Goal: Task Accomplishment & Management: Use online tool/utility

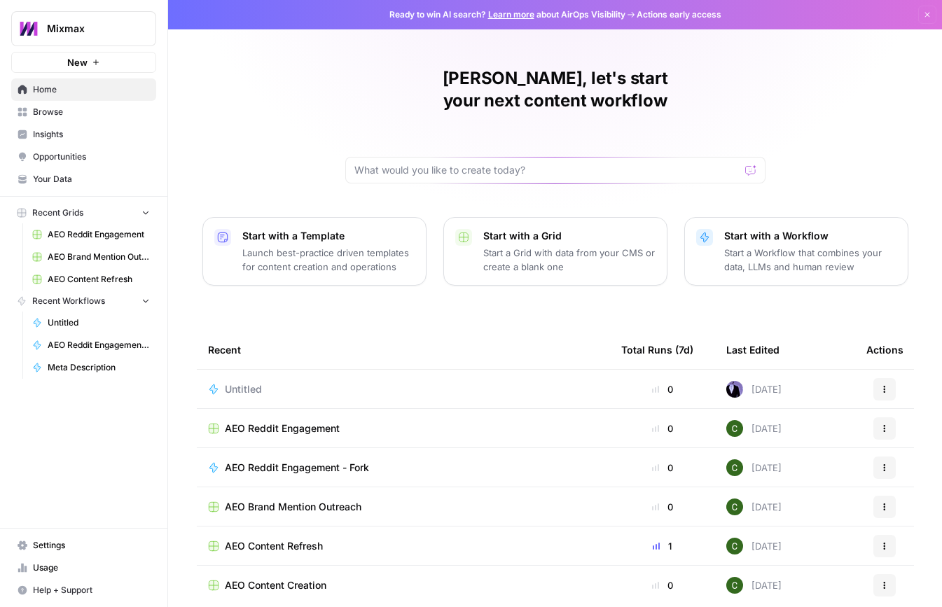
click at [62, 128] on span "Insights" at bounding box center [91, 134] width 117 height 13
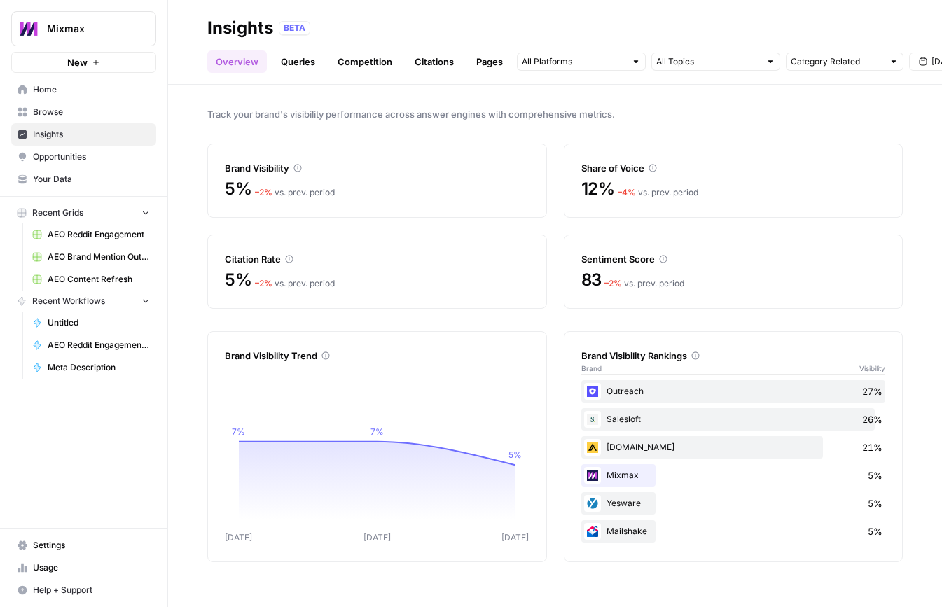
click at [107, 237] on span "AEO Reddit Engagement" at bounding box center [99, 234] width 102 height 13
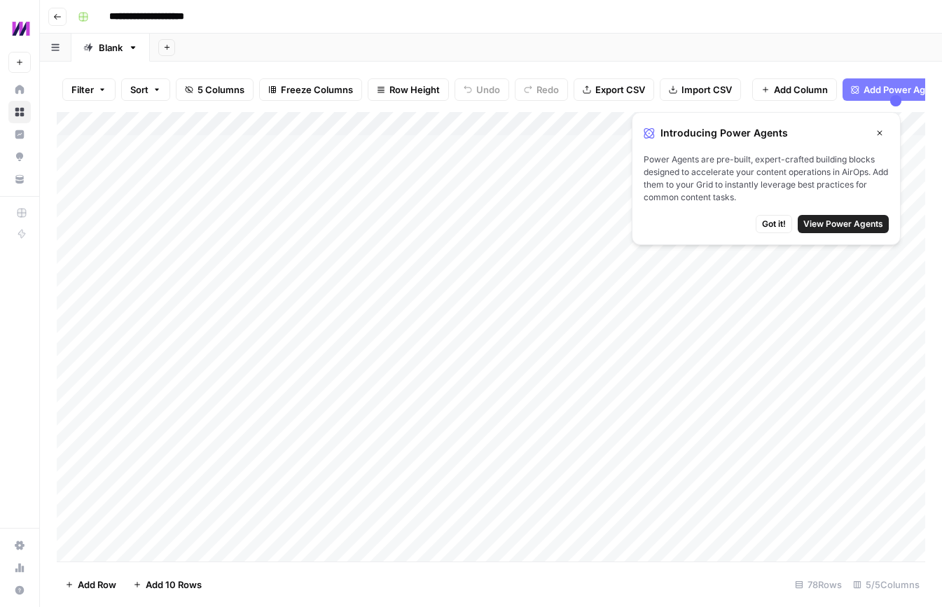
click at [311, 148] on div "Add Column" at bounding box center [491, 337] width 869 height 450
click at [380, 146] on div "Add Column" at bounding box center [491, 337] width 869 height 450
click at [885, 131] on button "Close" at bounding box center [880, 133] width 18 height 18
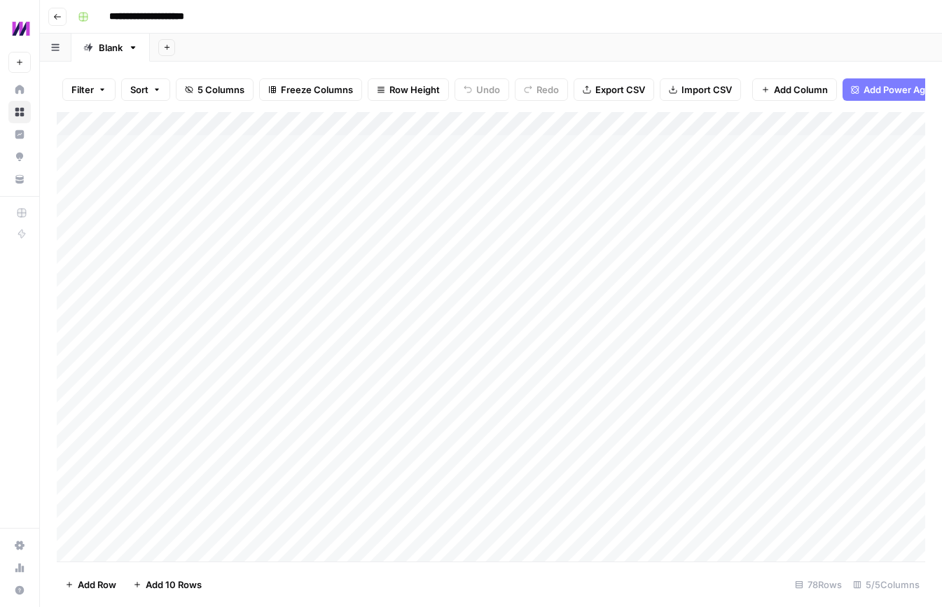
click at [54, 13] on icon "button" at bounding box center [57, 17] width 8 height 8
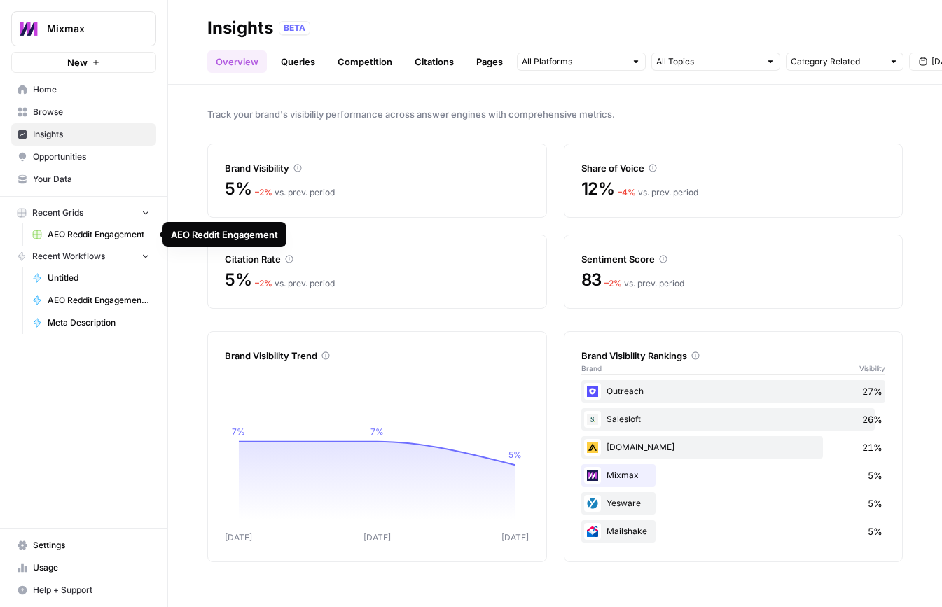
click at [70, 151] on span "Opportunities" at bounding box center [91, 157] width 117 height 13
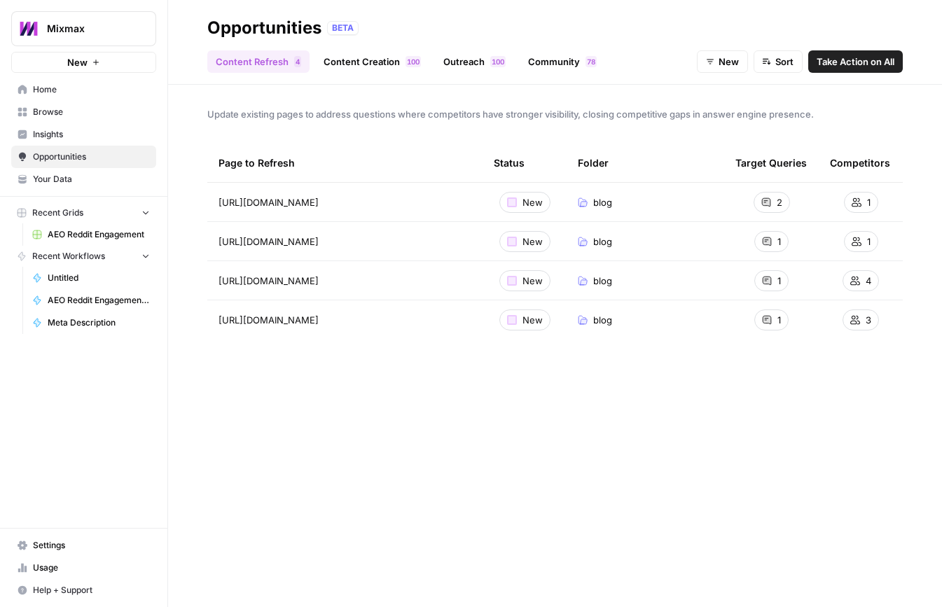
click at [343, 55] on link "Content Creation 0 0 1" at bounding box center [372, 61] width 114 height 22
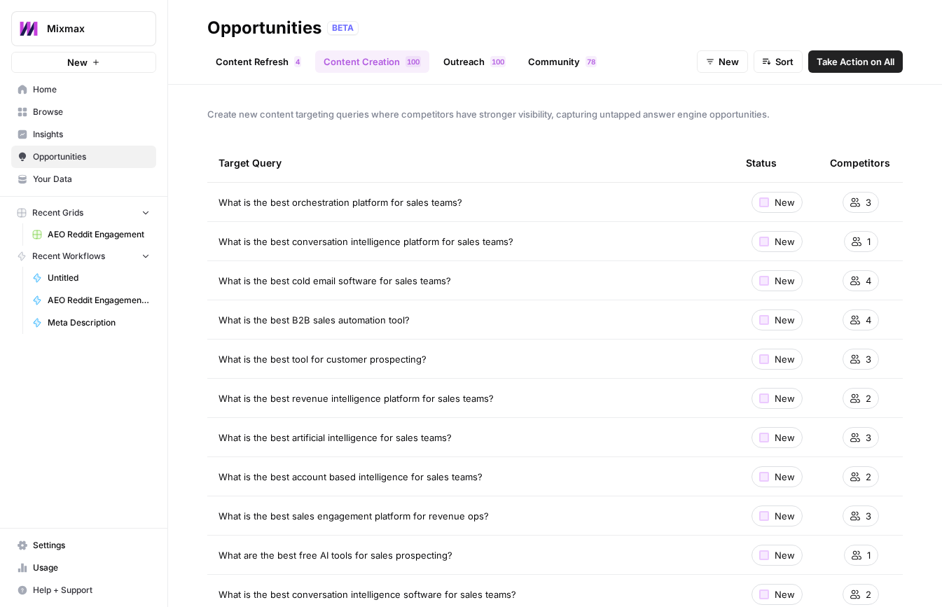
click at [770, 203] on div "New" at bounding box center [777, 202] width 51 height 21
click at [872, 202] on div "3" at bounding box center [861, 202] width 36 height 21
click at [859, 205] on icon at bounding box center [856, 203] width 10 height 10
click at [285, 203] on span "What is the best orchestration platform for sales teams?" at bounding box center [341, 202] width 244 height 14
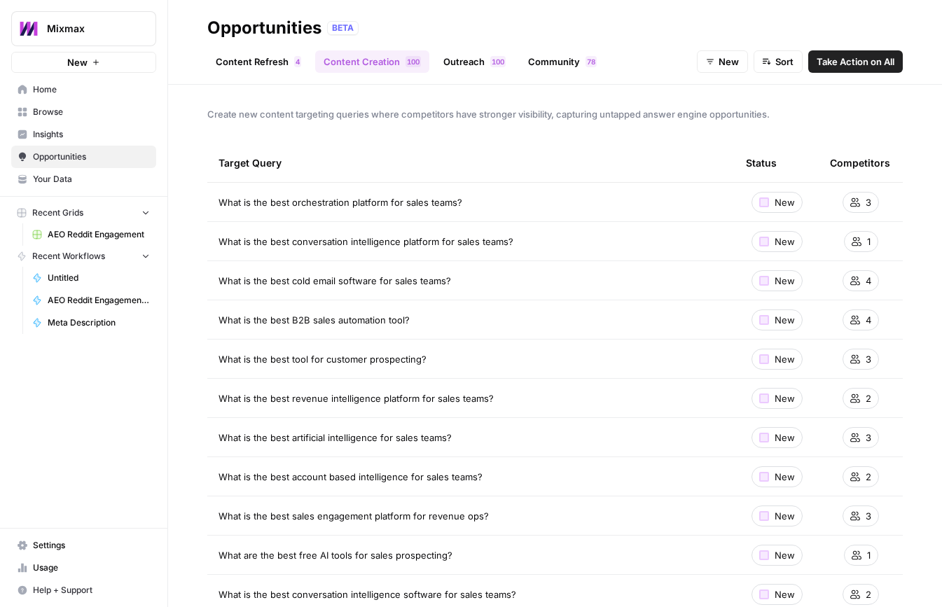
click at [285, 203] on span "What is the best orchestration platform for sales teams?" at bounding box center [341, 202] width 244 height 14
click at [343, 279] on span "What is the best cold email software for sales teams?" at bounding box center [335, 281] width 233 height 14
click at [785, 278] on span "New" at bounding box center [785, 281] width 20 height 14
click at [835, 64] on span "Take Action on All" at bounding box center [856, 62] width 78 height 14
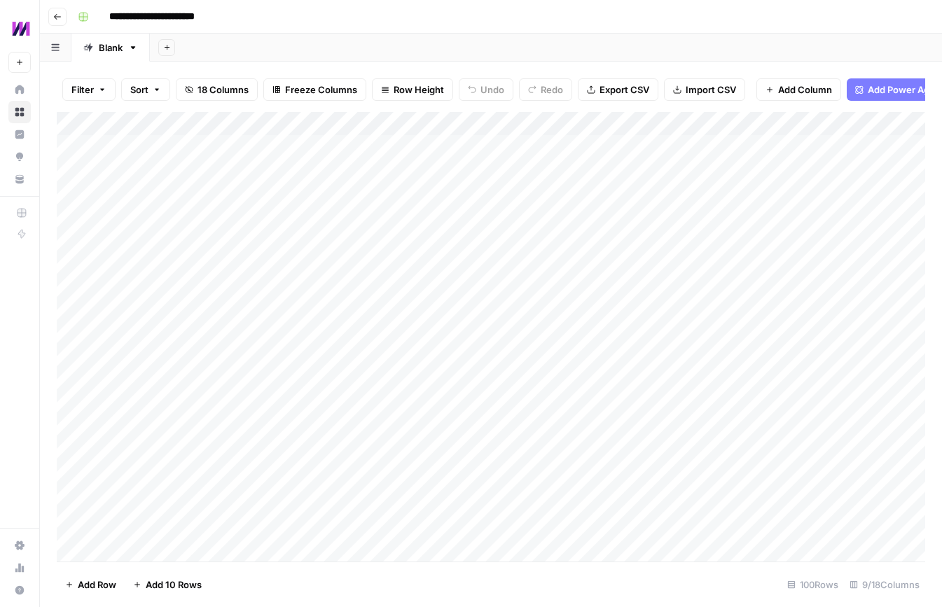
click at [55, 13] on icon "button" at bounding box center [57, 17] width 8 height 8
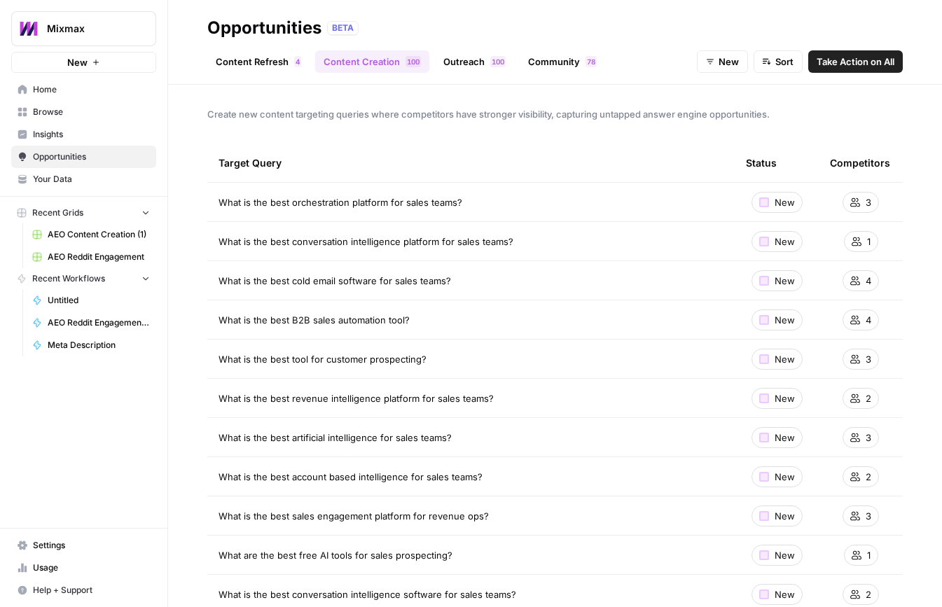
click at [254, 53] on link "Content Refresh 4" at bounding box center [258, 61] width 102 height 22
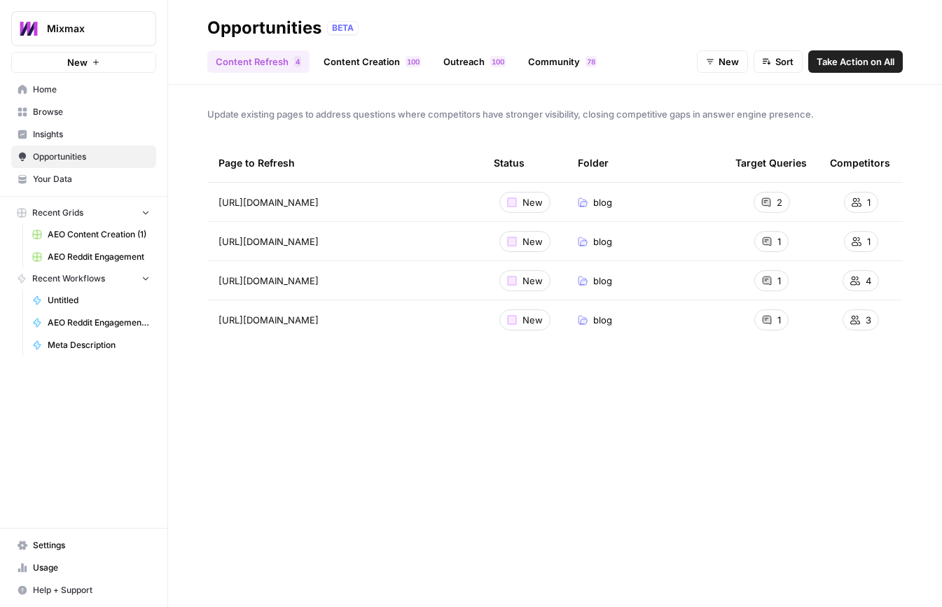
click at [41, 89] on span "Home" at bounding box center [91, 89] width 117 height 13
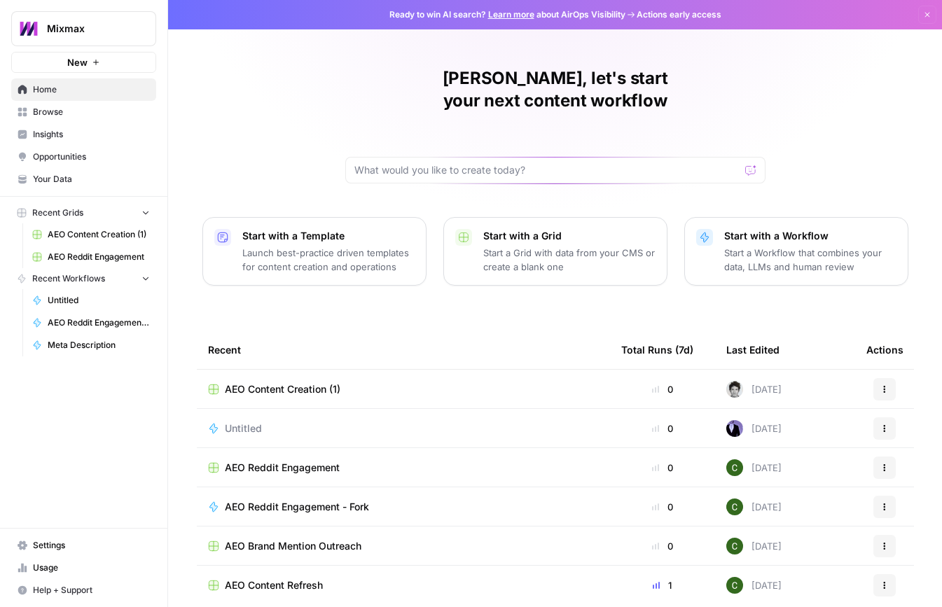
scroll to position [37, 0]
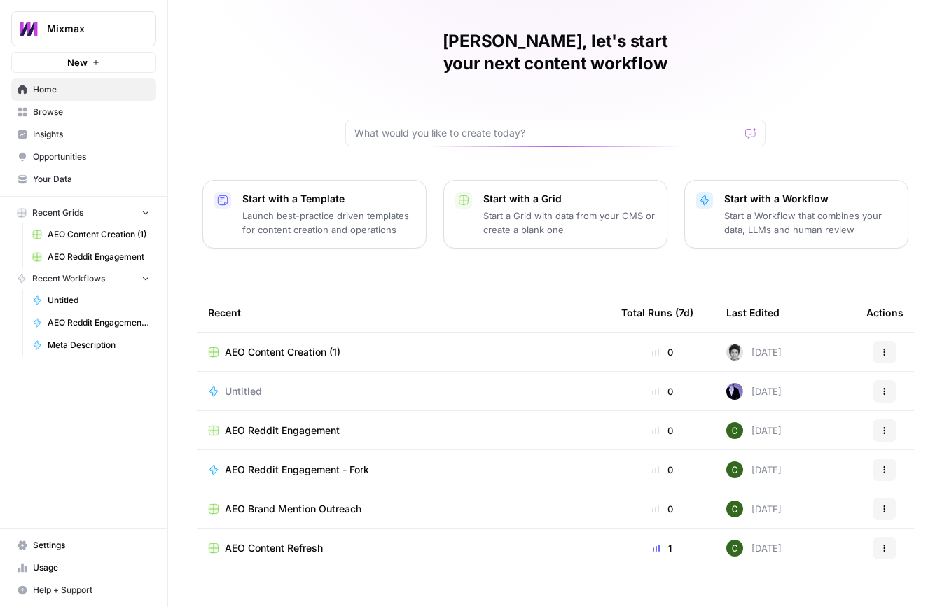
click at [886, 341] on button "Actions" at bounding box center [885, 352] width 22 height 22
click at [814, 390] on span "Delete" at bounding box center [823, 394] width 112 height 14
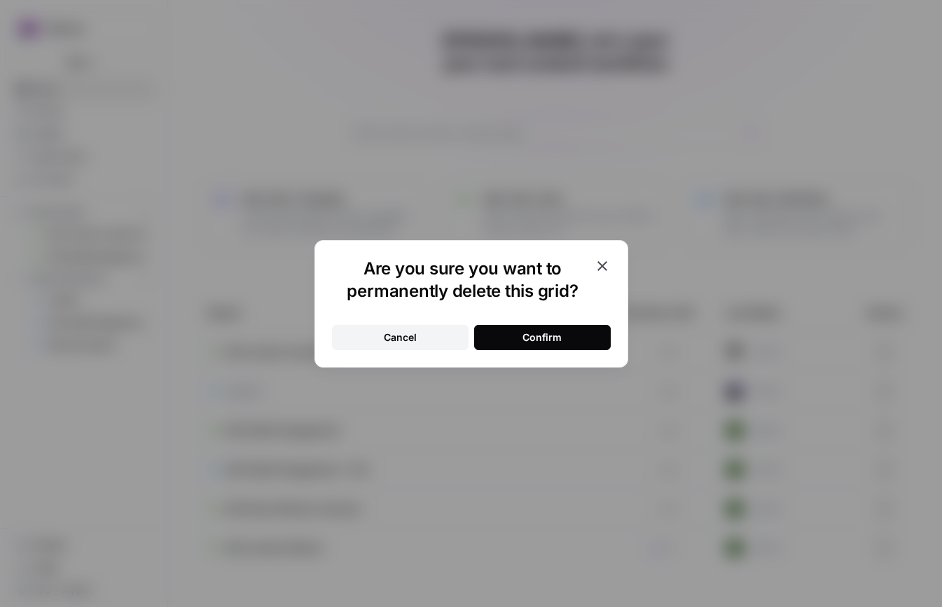
click at [554, 336] on div "Confirm" at bounding box center [542, 338] width 39 height 14
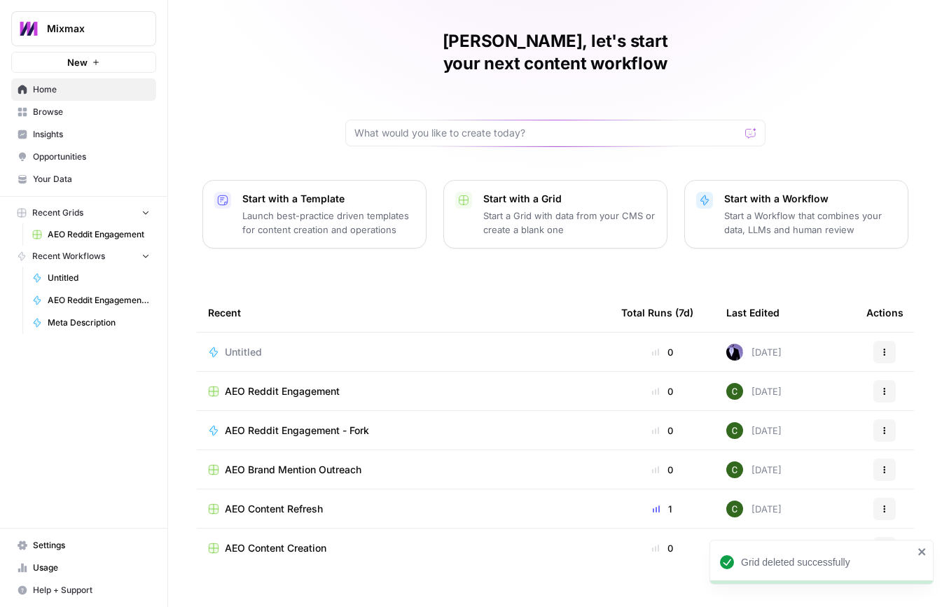
click at [924, 554] on icon "close" at bounding box center [922, 552] width 7 height 7
click at [67, 158] on span "Opportunities" at bounding box center [91, 157] width 117 height 13
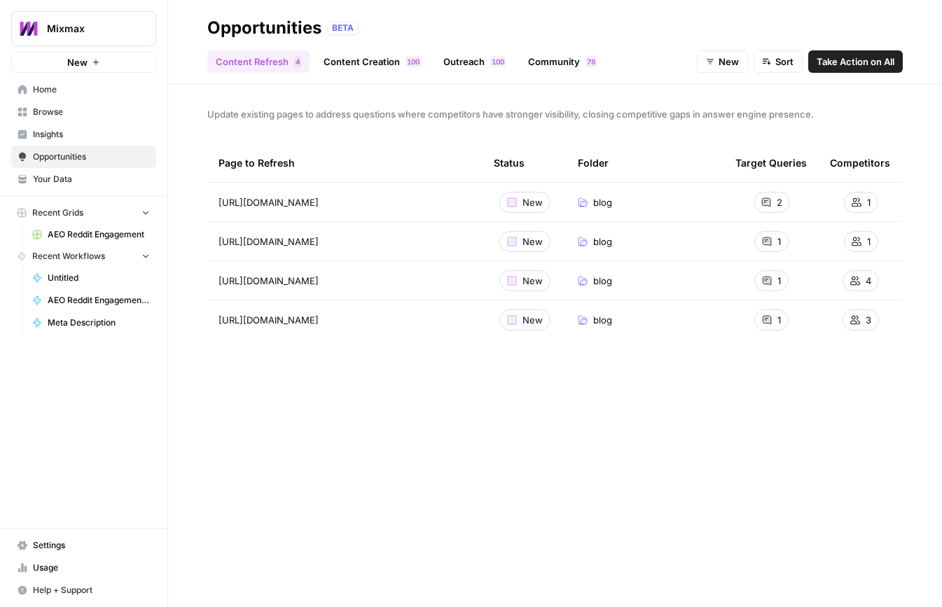
click at [386, 66] on link "Content Creation 0 0 1" at bounding box center [372, 61] width 114 height 22
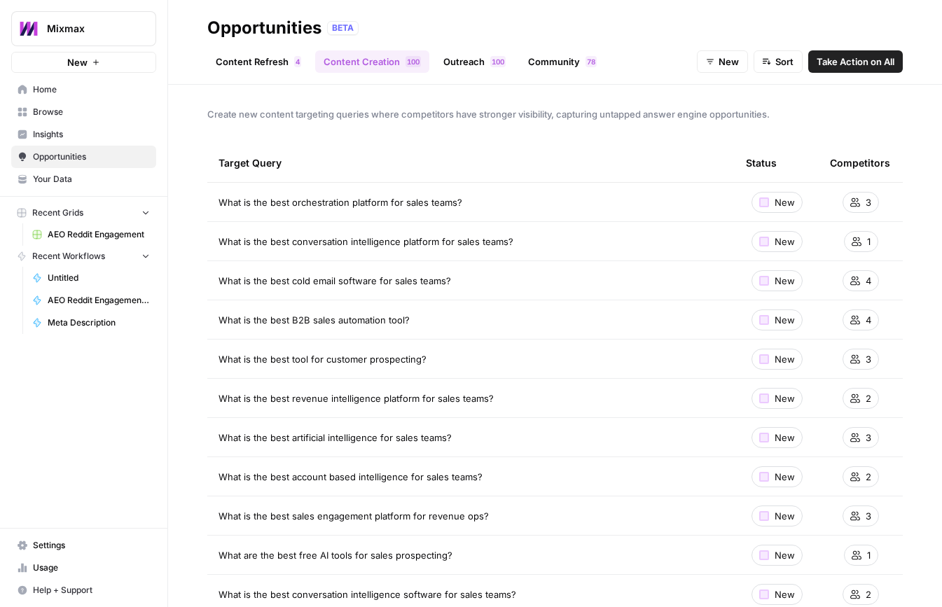
click at [66, 240] on span "AEO Reddit Engagement" at bounding box center [99, 234] width 102 height 13
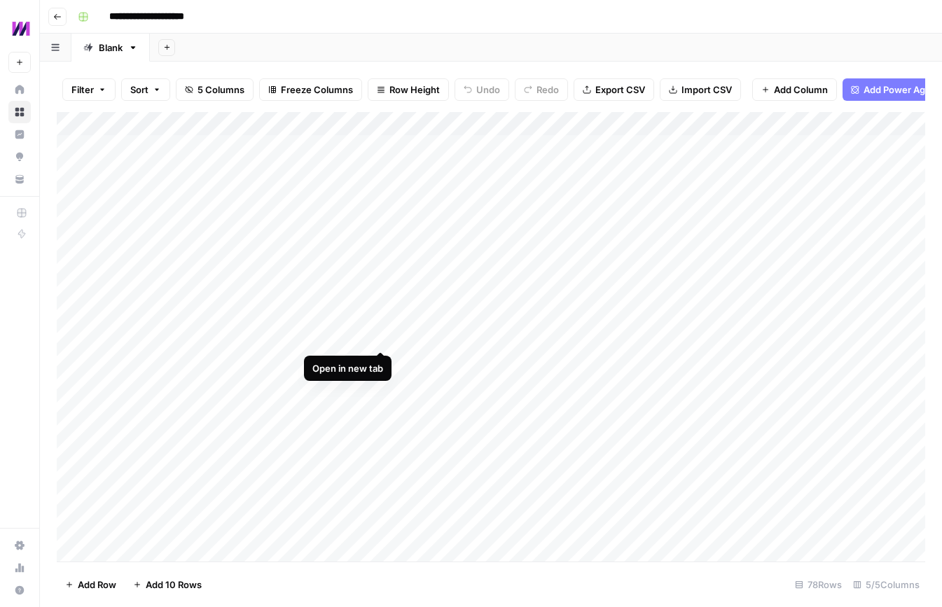
click at [380, 338] on div "Add Column" at bounding box center [491, 337] width 869 height 450
click at [57, 11] on button "Go back" at bounding box center [57, 17] width 18 height 18
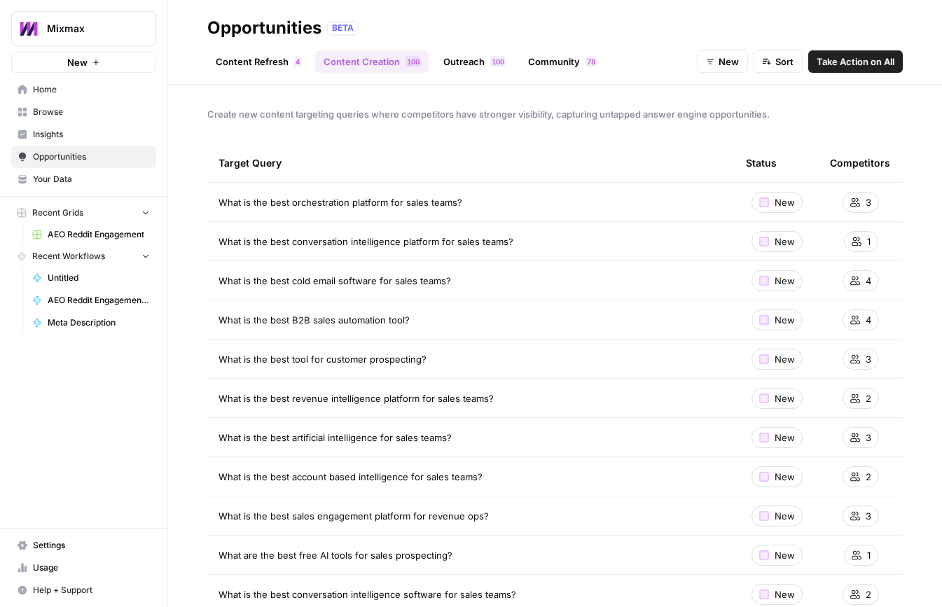
click at [473, 64] on link "Outreach 0 0 1" at bounding box center [474, 61] width 79 height 22
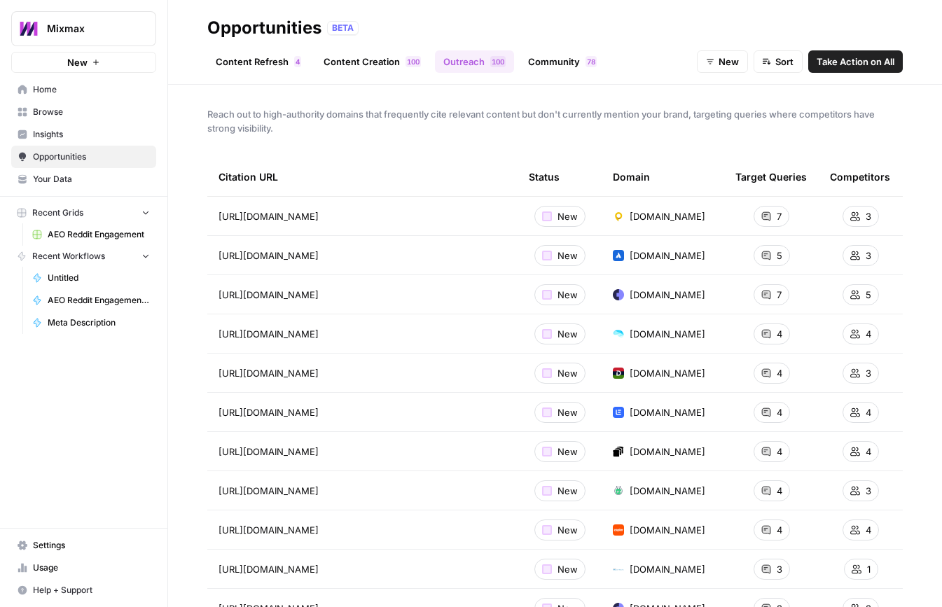
drag, startPoint x: 238, startPoint y: 116, endPoint x: 273, endPoint y: 133, distance: 39.2
click at [273, 133] on span "Reach out to high-authority domains that frequently cite relevant content but d…" at bounding box center [555, 121] width 696 height 28
click at [273, 132] on span "Reach out to high-authority domains that frequently cite relevant content but d…" at bounding box center [555, 121] width 696 height 28
drag, startPoint x: 273, startPoint y: 132, endPoint x: 205, endPoint y: 112, distance: 70.7
click at [205, 112] on div "Reach out to high-authority domains that frequently cite relevant content but d…" at bounding box center [555, 346] width 774 height 523
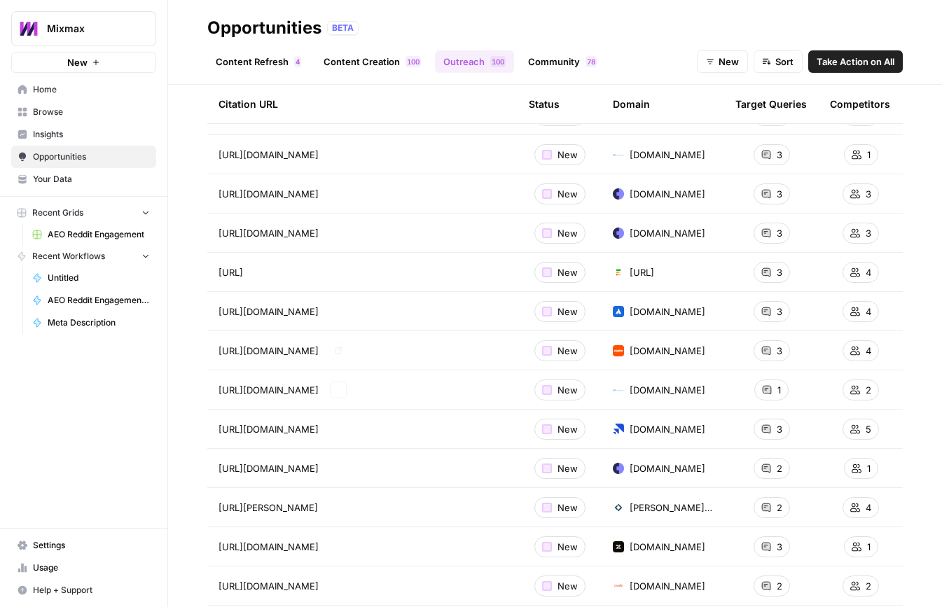
scroll to position [417, 0]
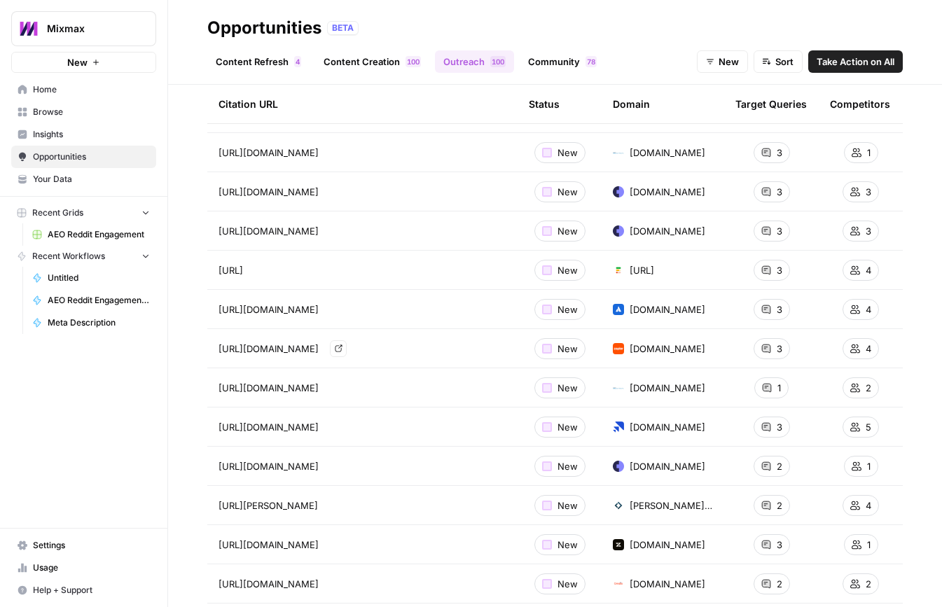
click at [343, 349] on icon "Go to page https://zapier.com/blog/best-cold-email-software/" at bounding box center [339, 349] width 8 height 8
